Goal: Transaction & Acquisition: Register for event/course

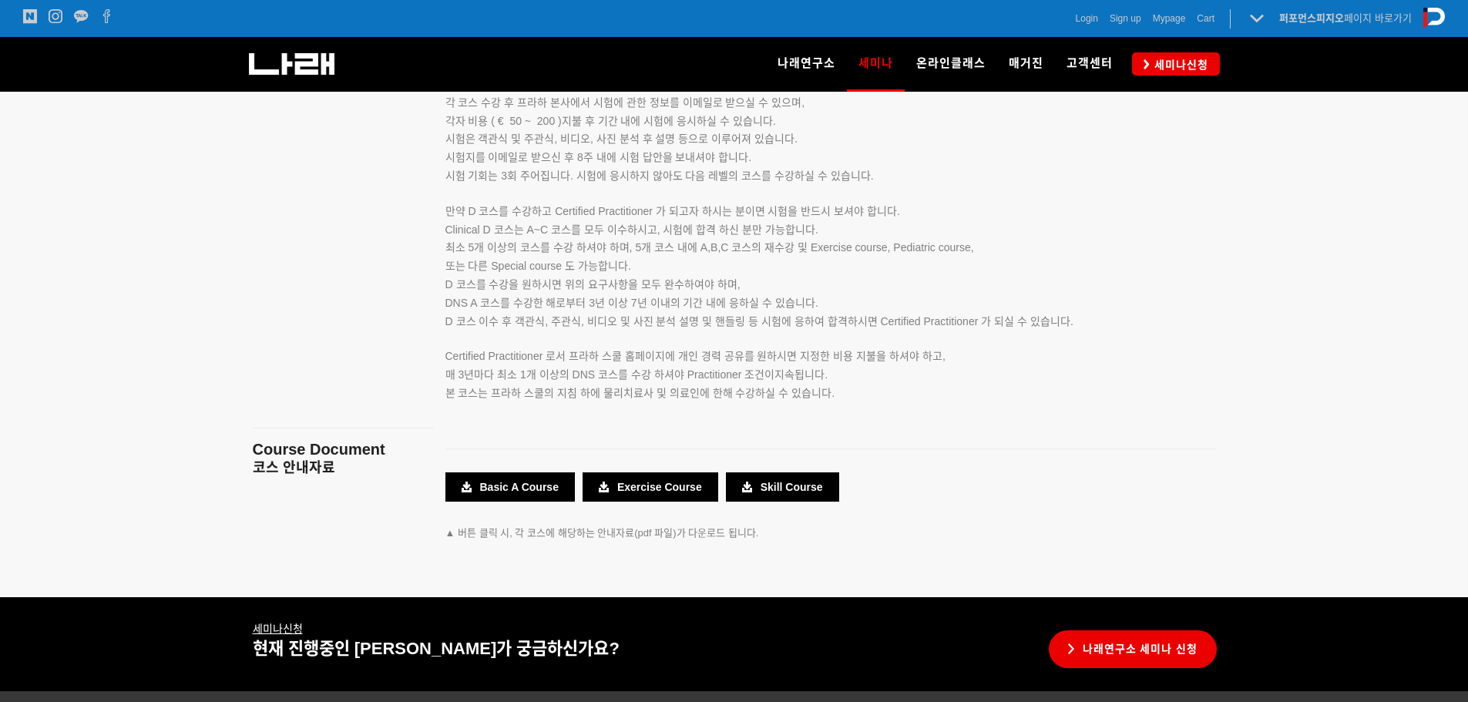
scroll to position [2773, 0]
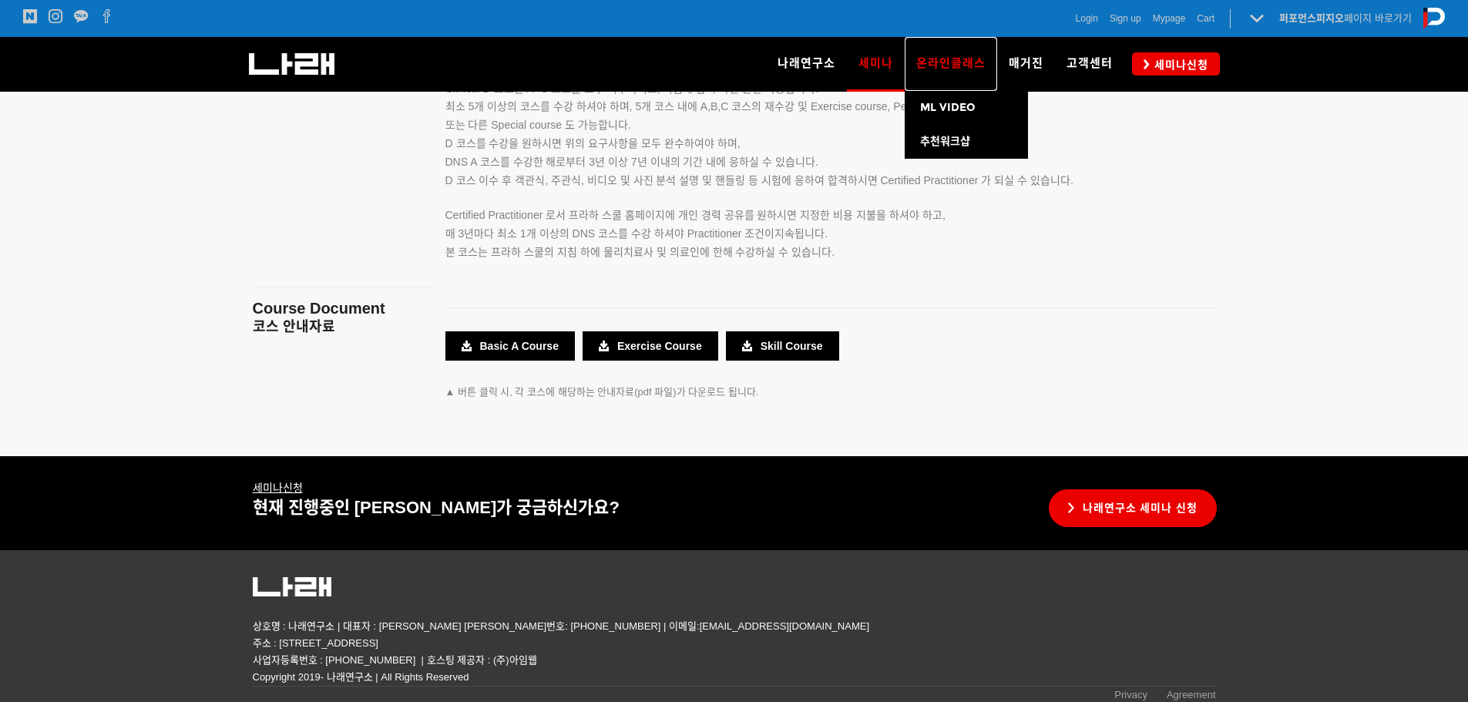
click at [965, 63] on span "온라인클래스" at bounding box center [950, 63] width 69 height 14
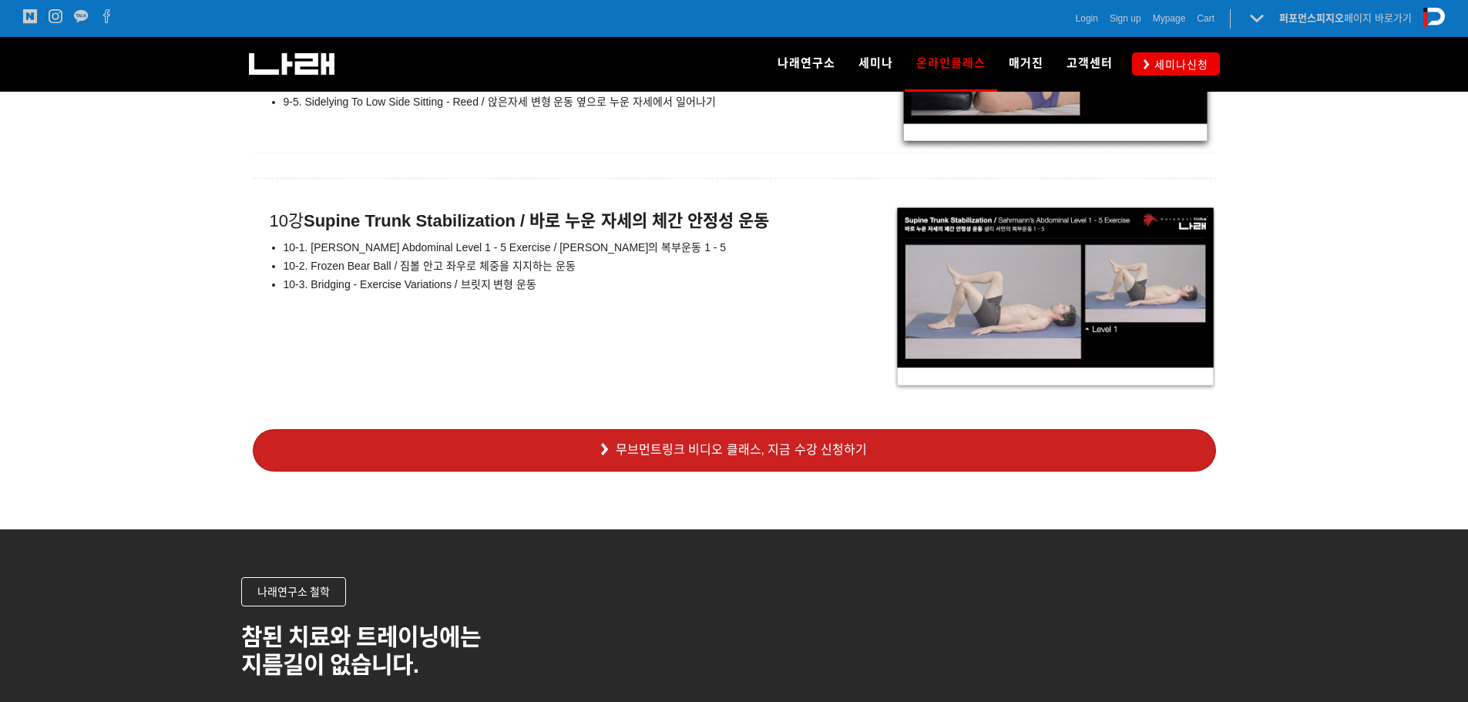
scroll to position [11094, 0]
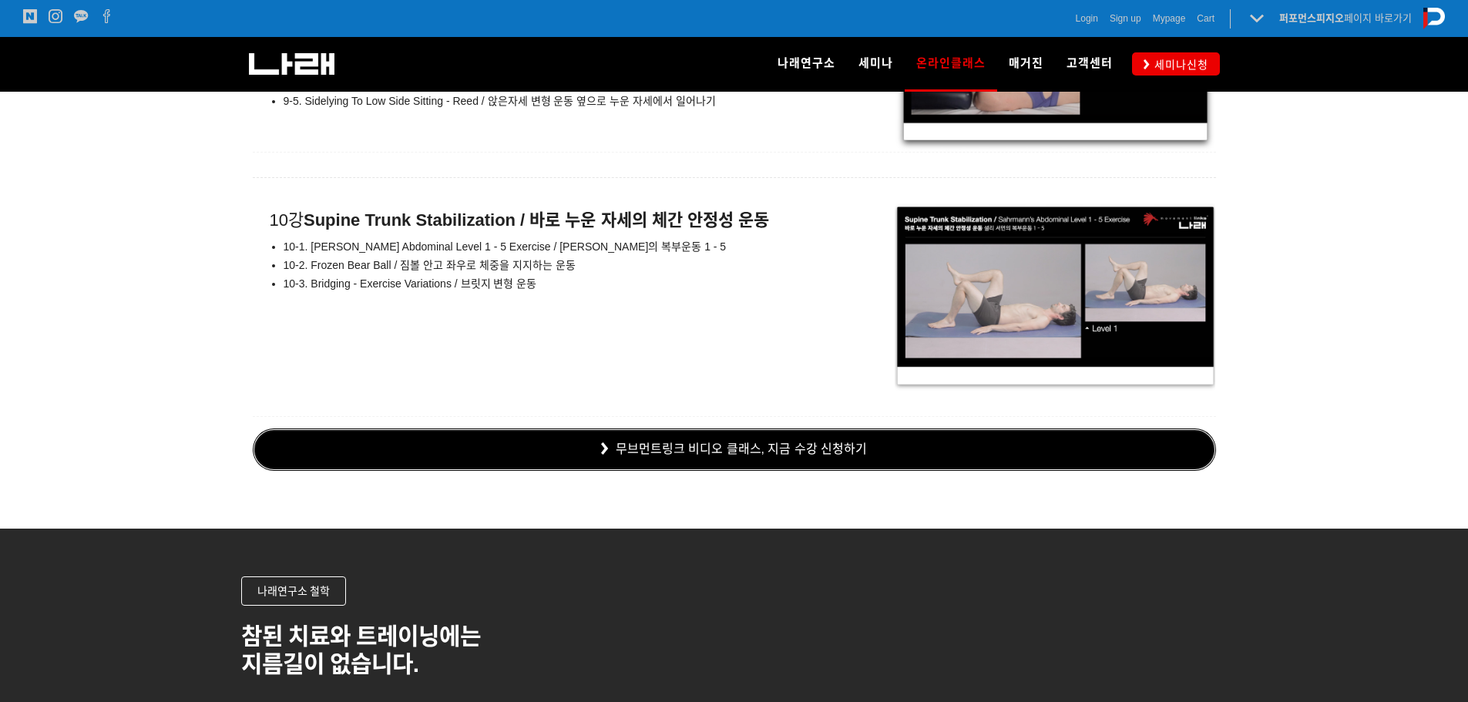
click at [702, 461] on link "무브먼트링크 비디오 클래스, 지금 수강 신청하기" at bounding box center [734, 449] width 963 height 42
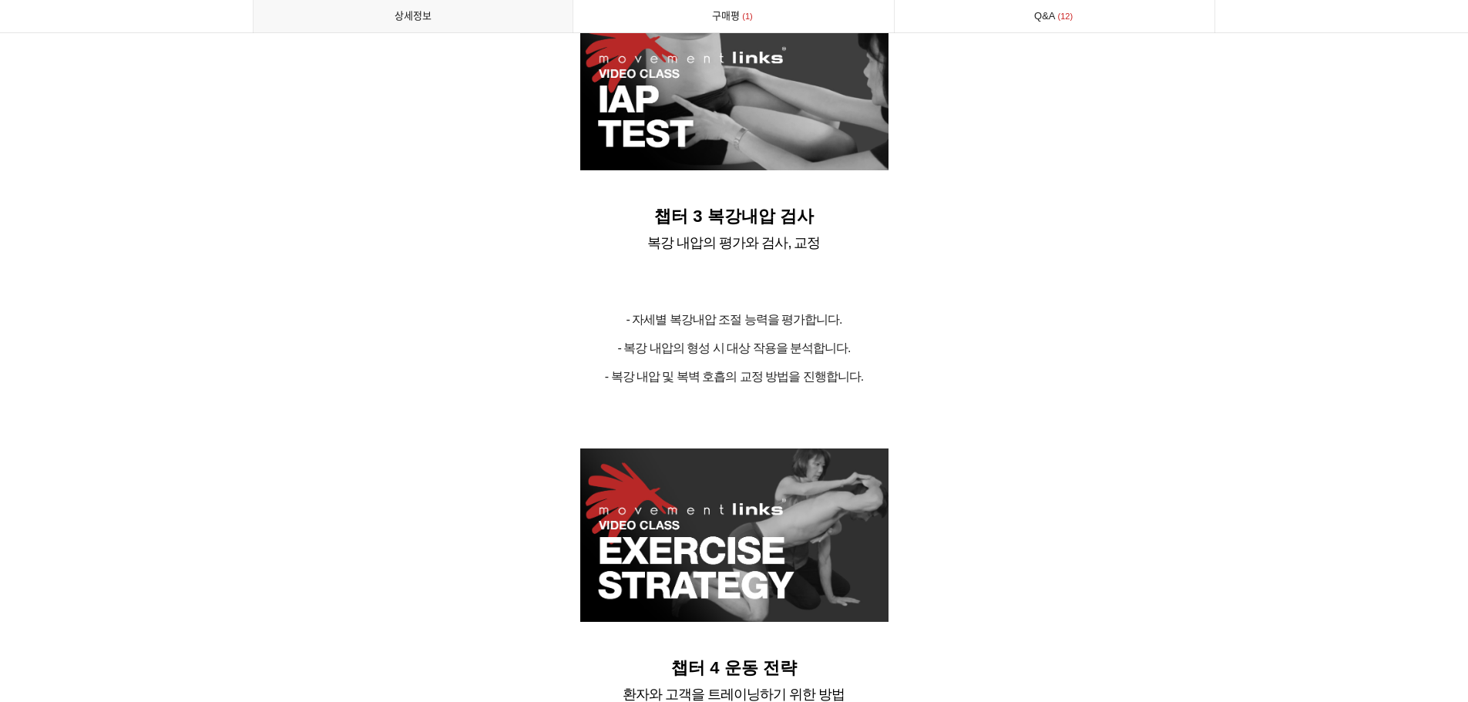
scroll to position [5470, 0]
